Goal: Information Seeking & Learning: Find specific fact

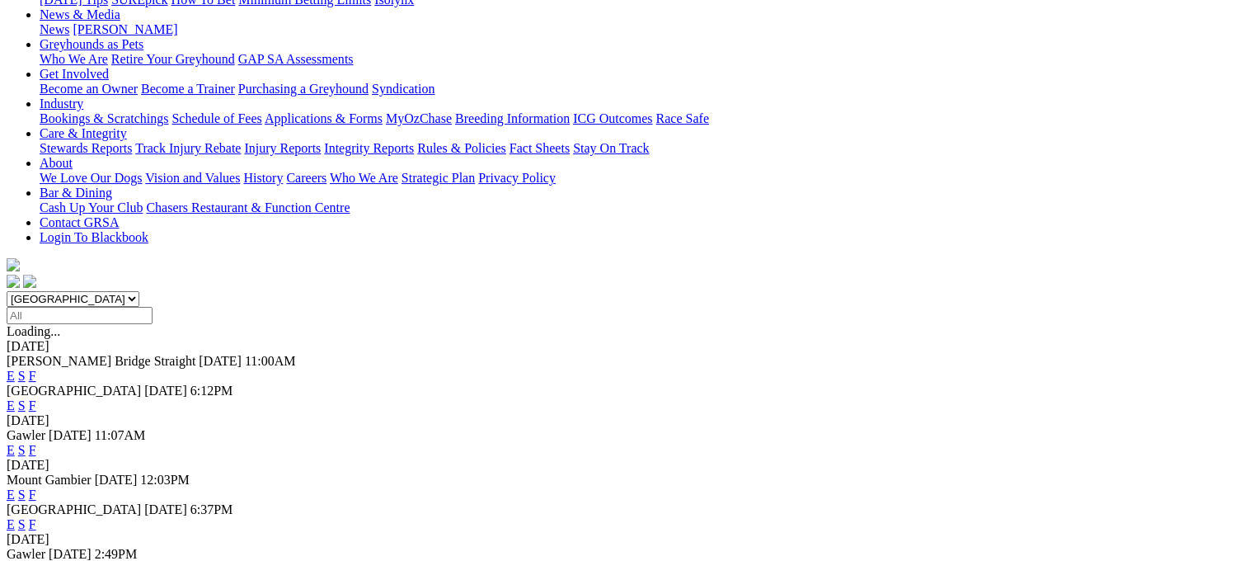
scroll to position [247, 0]
click at [36, 486] on link "F" at bounding box center [32, 493] width 7 height 14
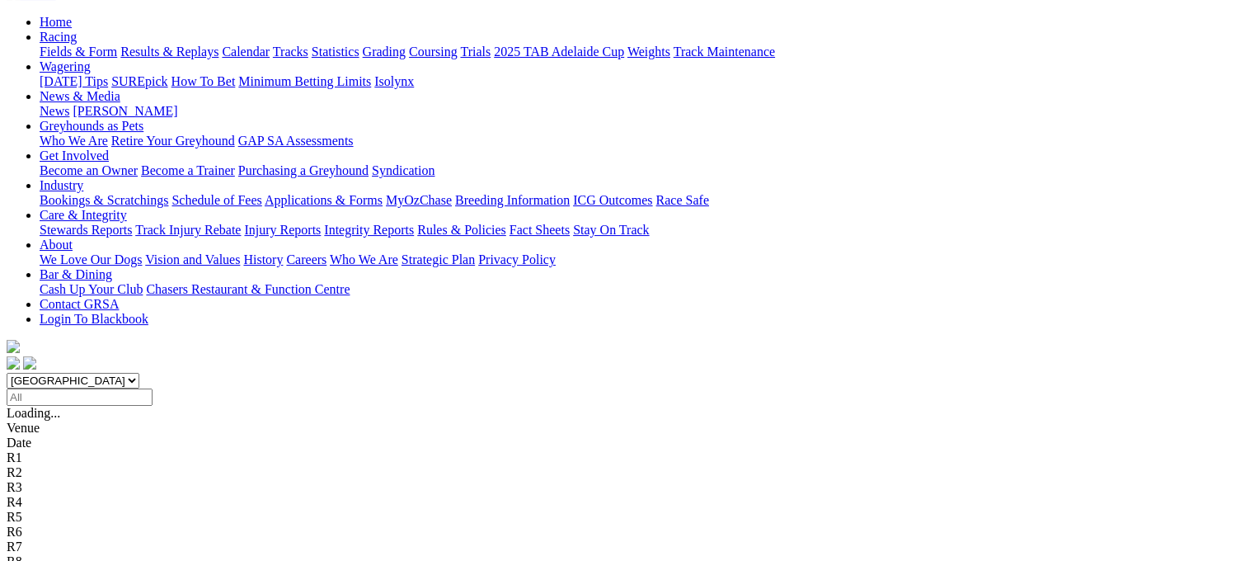
scroll to position [247, 0]
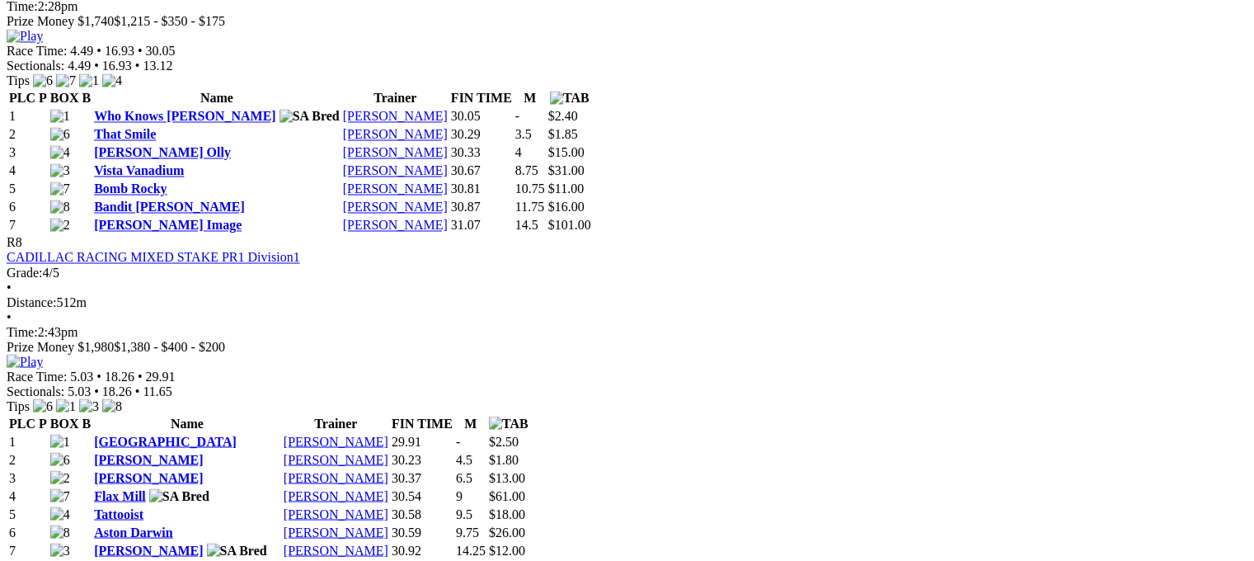
scroll to position [2803, 0]
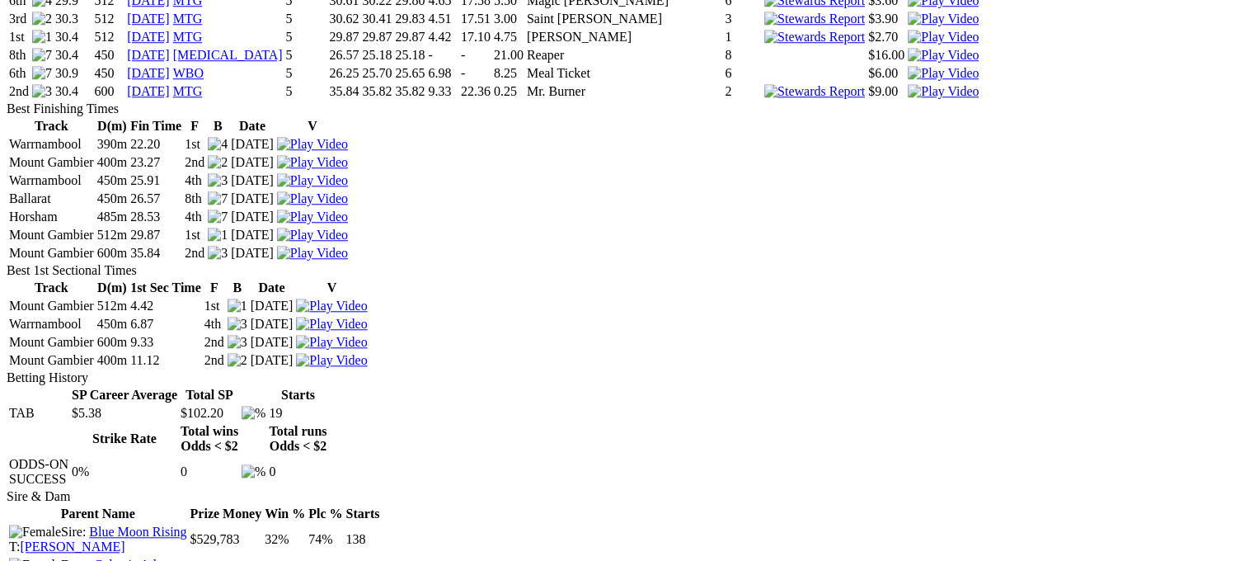
scroll to position [1649, 0]
